Goal: Task Accomplishment & Management: Use online tool/utility

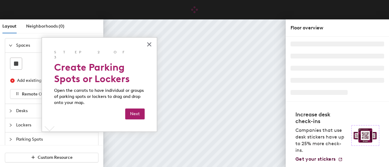
scroll to position [1, 0]
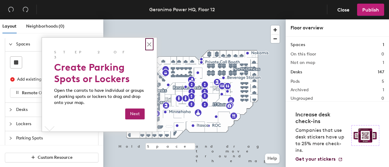
click at [150, 42] on button "×" at bounding box center [149, 44] width 6 height 10
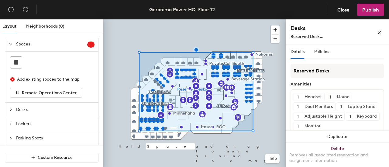
click at [11, 110] on icon "collapsed" at bounding box center [11, 110] width 4 height 4
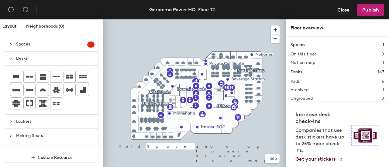
click at [302, 73] on div "Desks 147" at bounding box center [336, 72] width 93 height 7
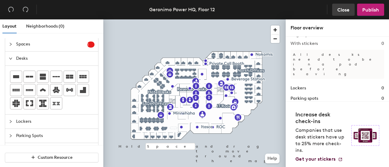
click at [342, 8] on span "Close" at bounding box center [343, 10] width 12 height 6
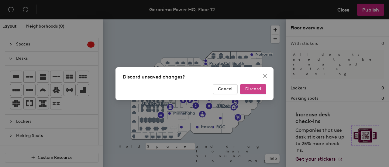
click at [250, 87] on span "Discard" at bounding box center [253, 89] width 16 height 5
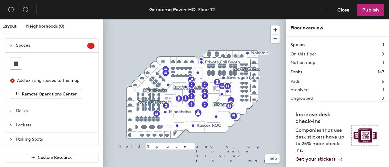
click at [15, 110] on div at bounding box center [12, 111] width 7 height 7
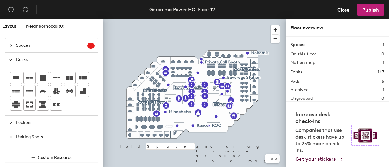
click at [12, 58] on icon "expanded" at bounding box center [11, 60] width 4 height 4
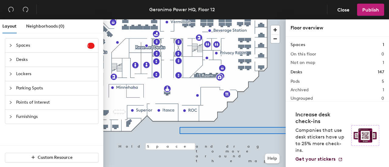
click at [337, 134] on div "Layout Neighborhoods (0) Spaces 1 Add existing spaces to the map Remote Operati…" at bounding box center [194, 94] width 389 height 150
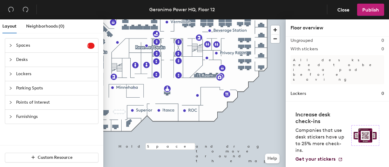
scroll to position [63, 0]
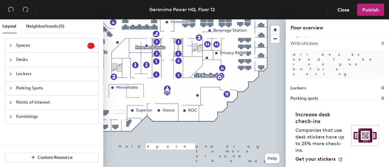
click at [12, 45] on icon "collapsed" at bounding box center [11, 46] width 4 height 4
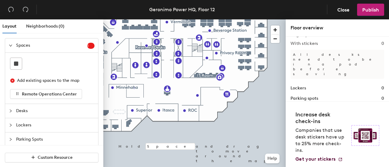
click at [87, 45] on span "1" at bounding box center [90, 46] width 7 height 4
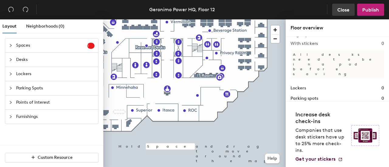
click at [345, 8] on span "Close" at bounding box center [343, 10] width 12 height 6
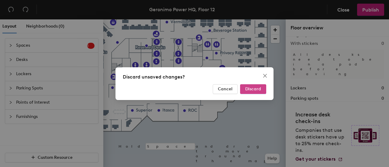
click at [250, 88] on span "Discard" at bounding box center [253, 89] width 16 height 5
